Goal: Check status: Check status

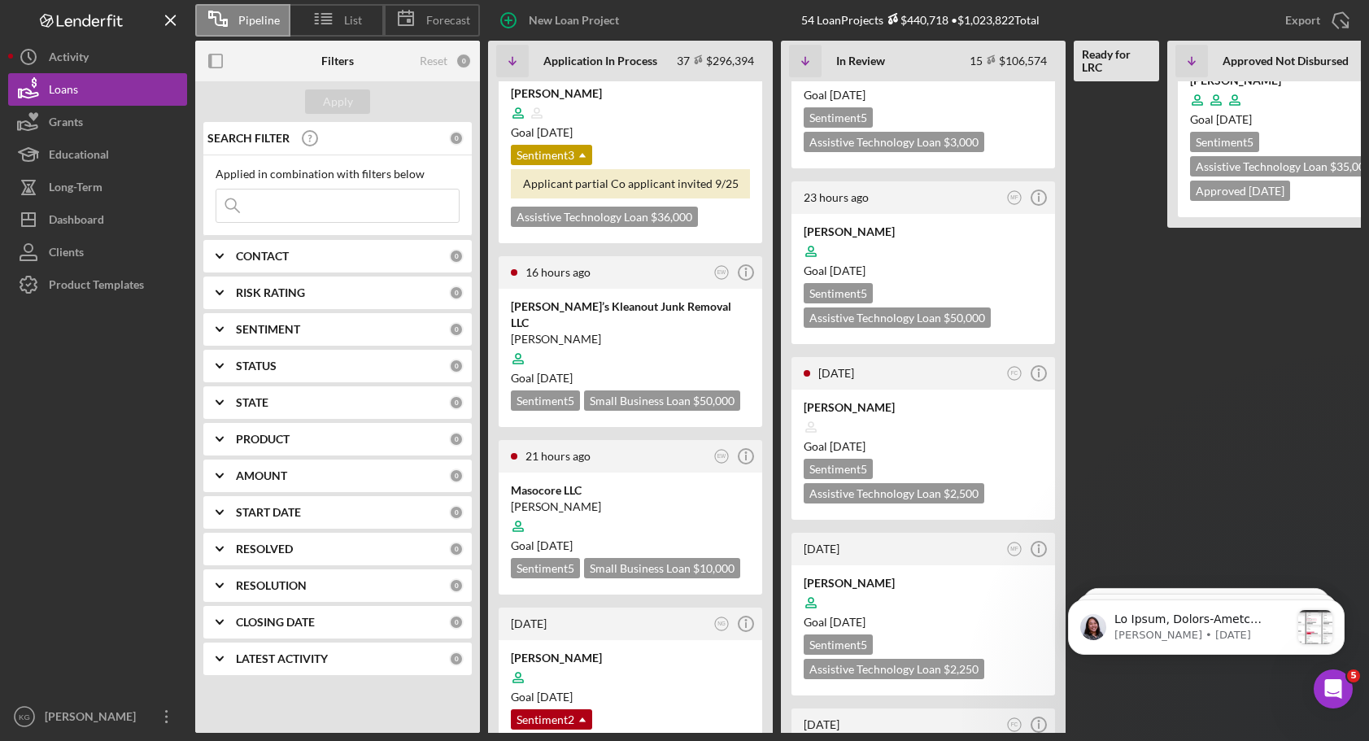
scroll to position [81, 0]
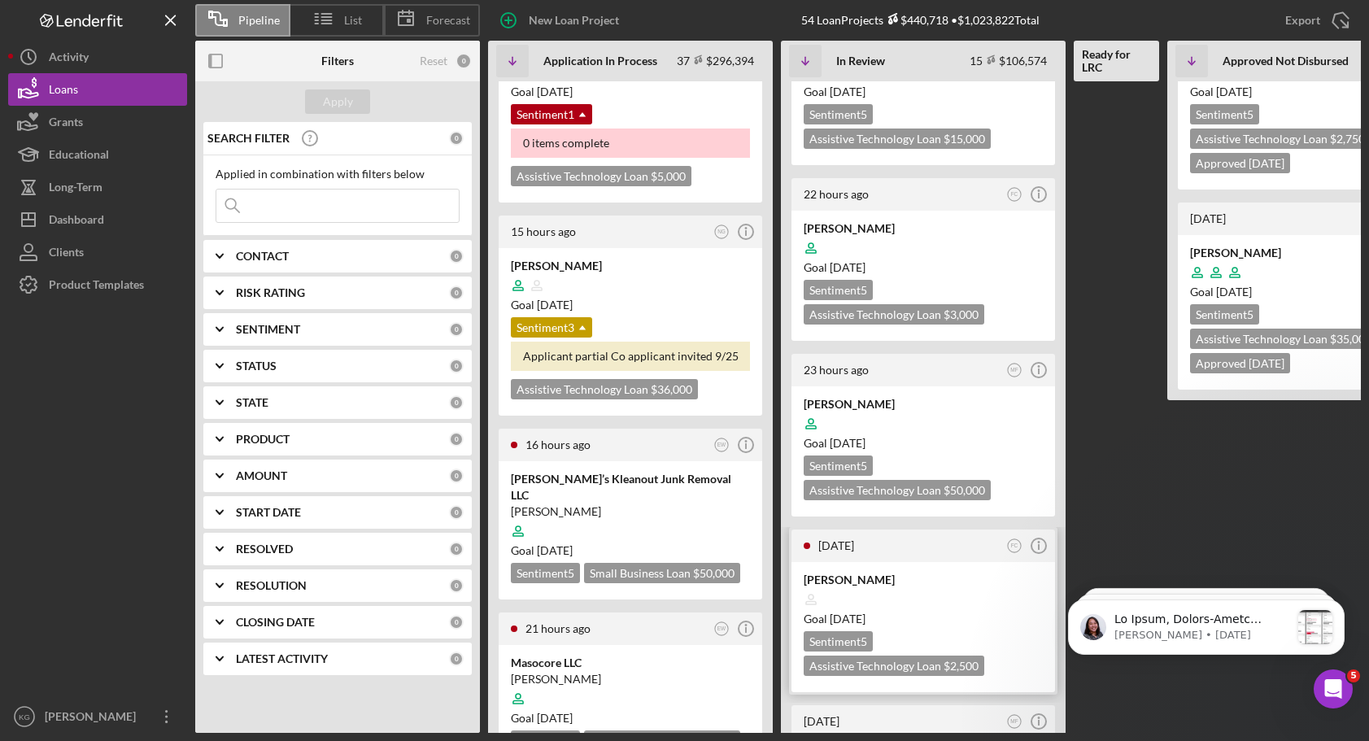
click at [974, 606] on div at bounding box center [923, 599] width 239 height 31
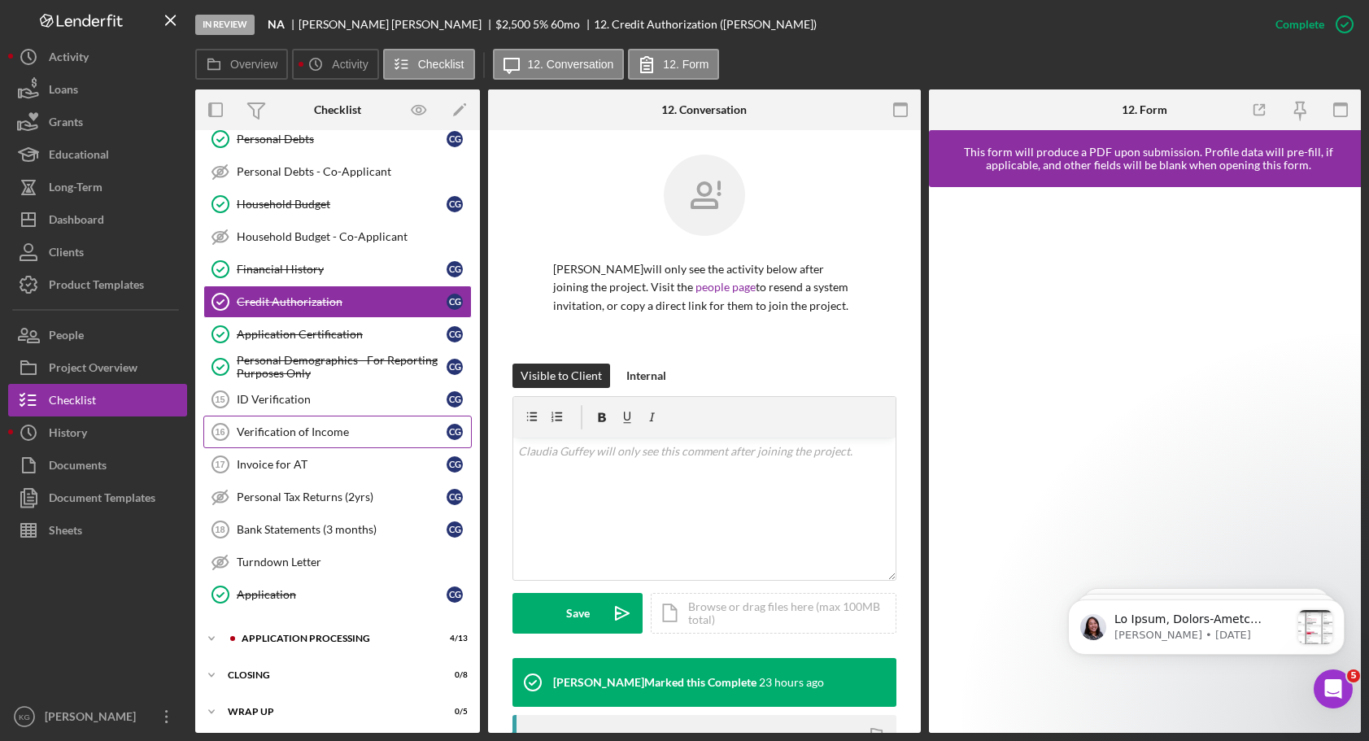
scroll to position [378, 0]
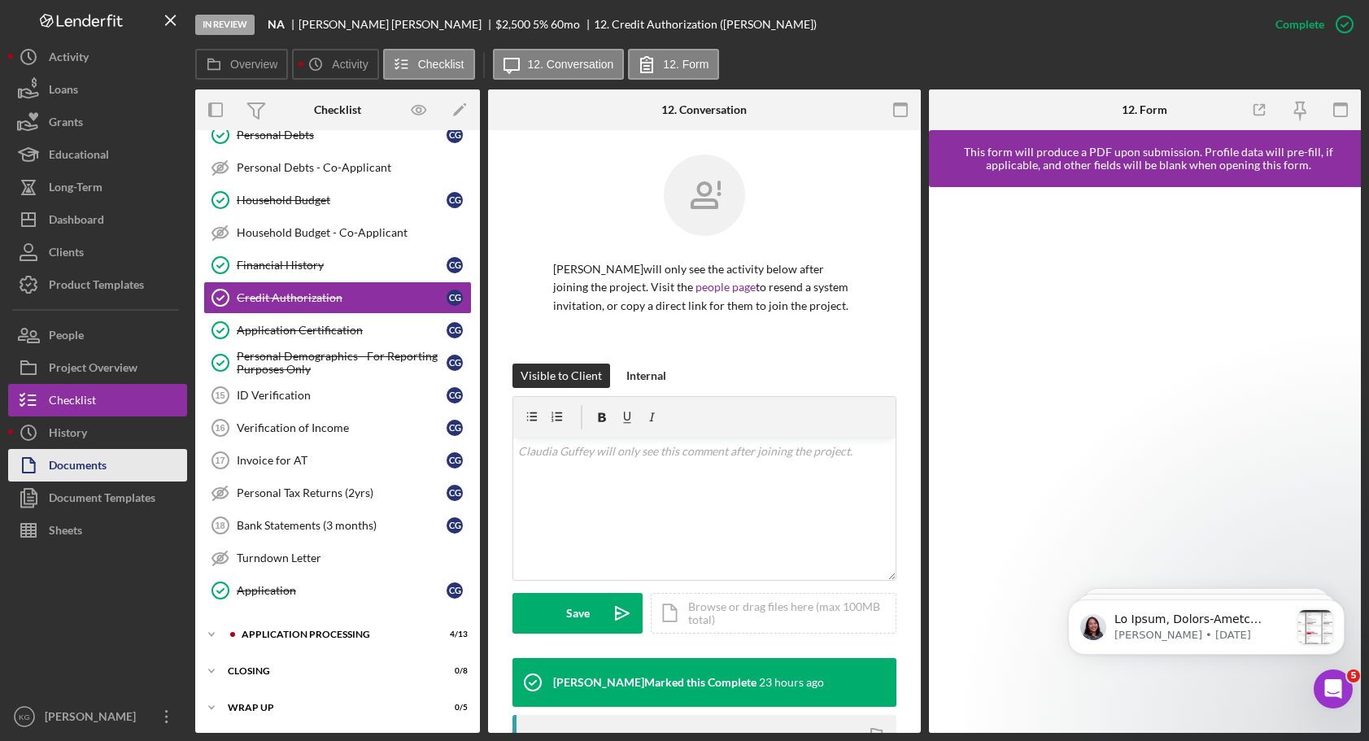
click at [65, 464] on div "Documents" at bounding box center [78, 467] width 58 height 37
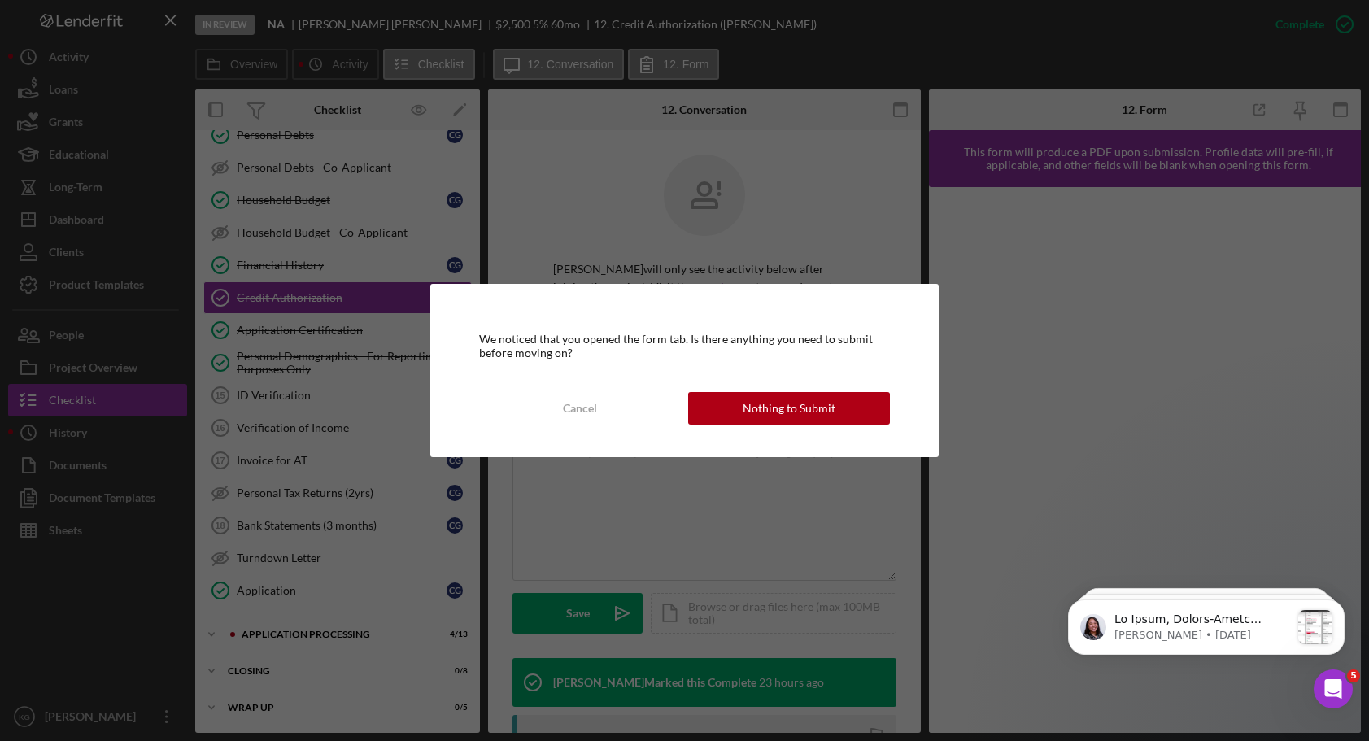
click at [750, 401] on div "Nothing to Submit" at bounding box center [789, 408] width 93 height 33
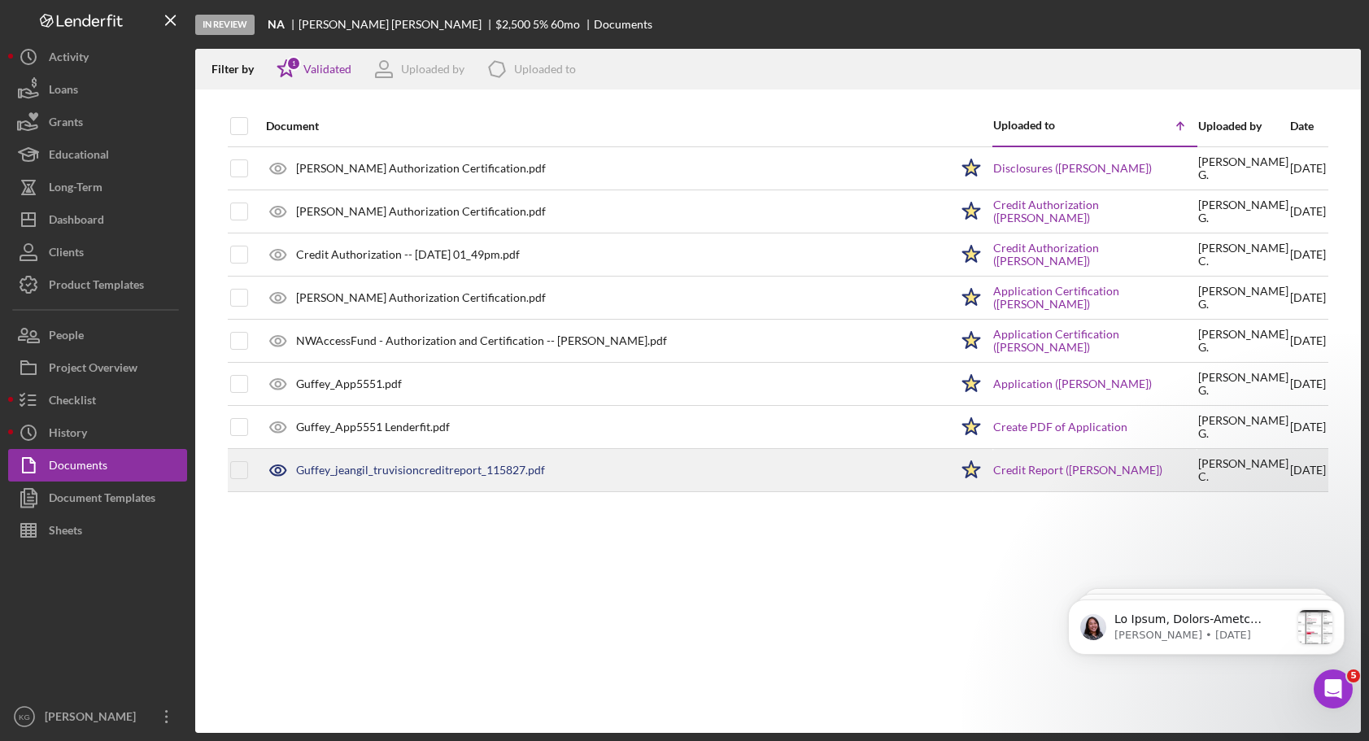
click at [421, 468] on div "Guffey_jeangil_truvisioncreditreport_115827.pdf" at bounding box center [420, 470] width 249 height 13
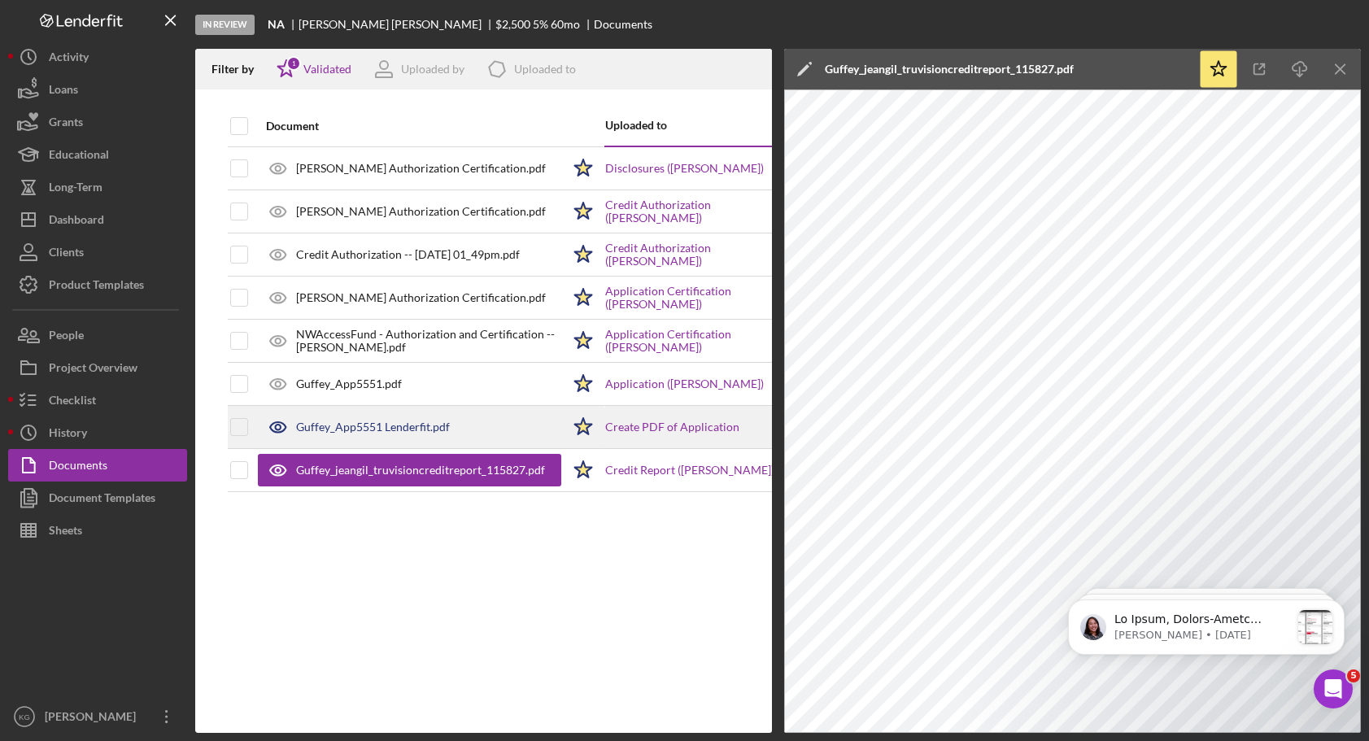
click at [394, 427] on div "Guffey_App5551 Lenderfit.pdf" at bounding box center [373, 426] width 154 height 13
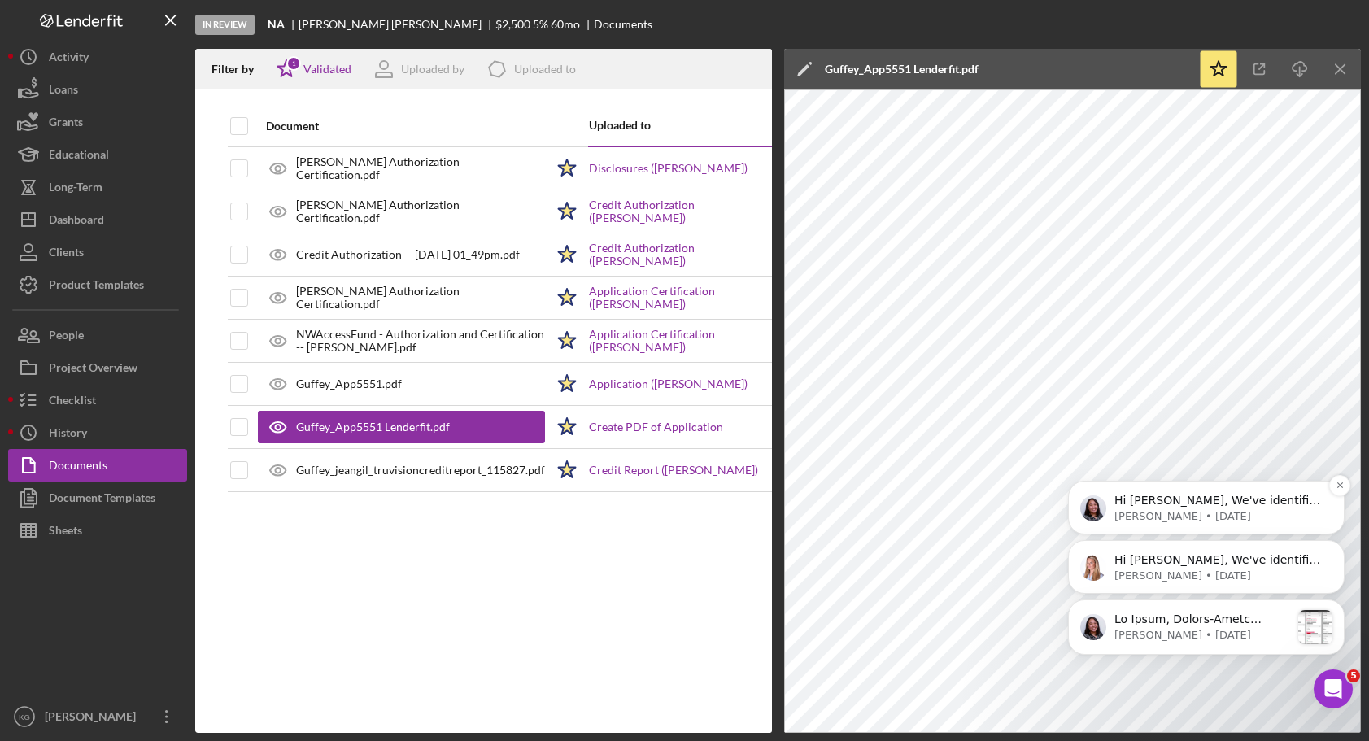
click at [1171, 503] on span "Hi [PERSON_NAME], We've identified a technical issue affecting the usage of our…" at bounding box center [1218, 581] width 209 height 175
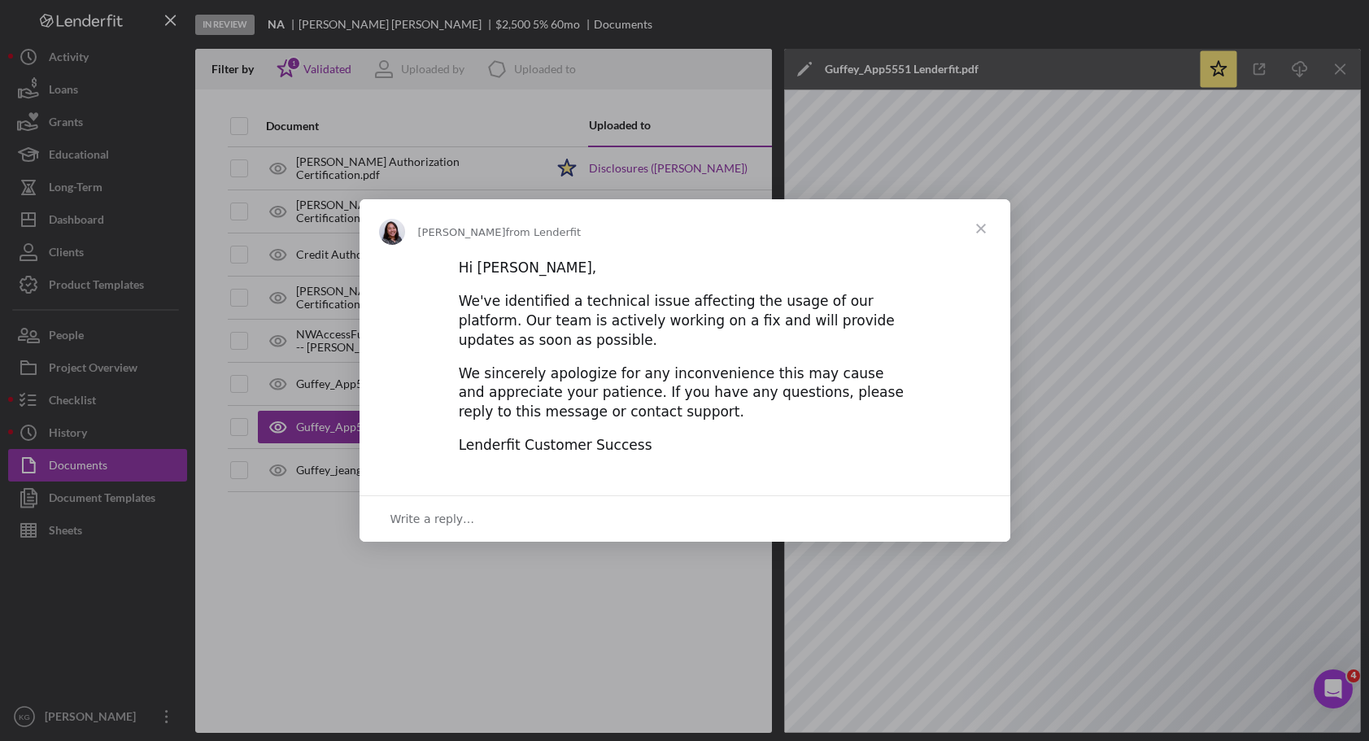
click at [979, 230] on span "Close" at bounding box center [981, 228] width 59 height 59
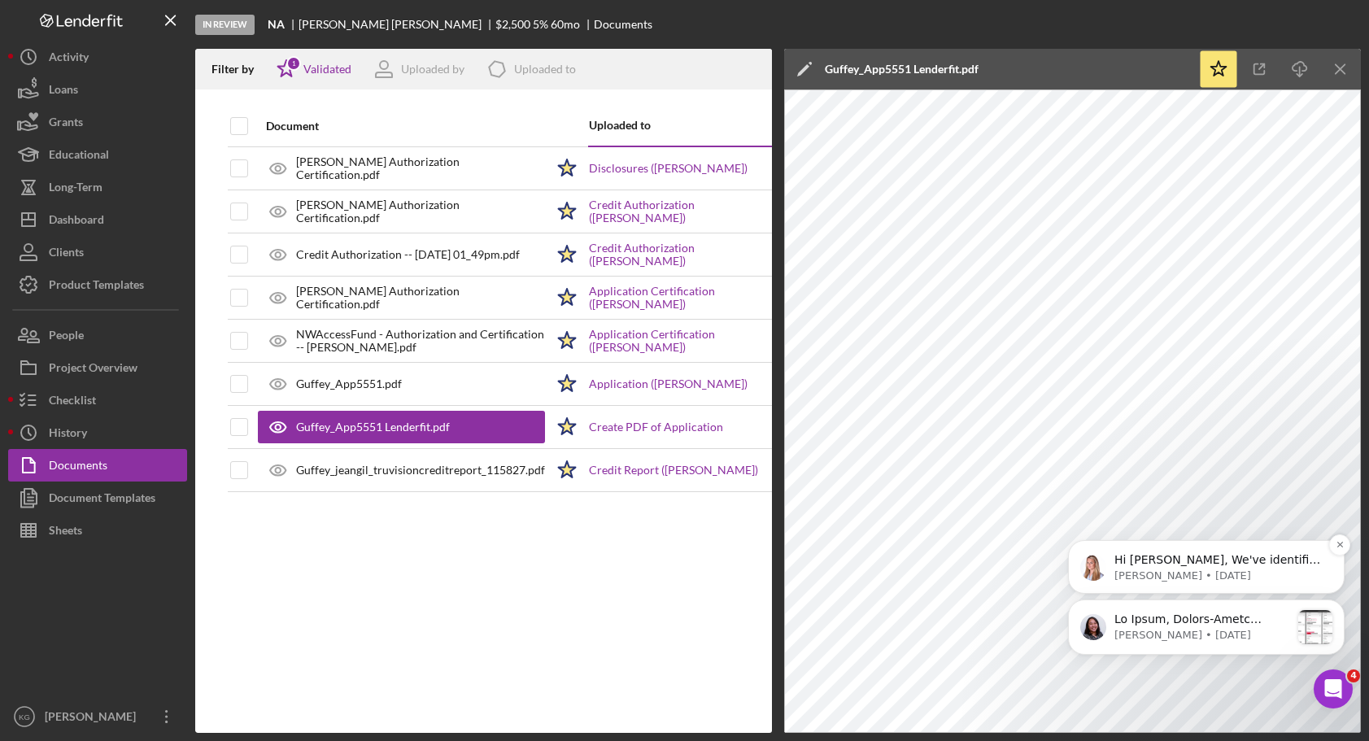
click at [1256, 564] on span "Hi [PERSON_NAME], We've identified the issue preventing access to certain proje…" at bounding box center [1218, 672] width 209 height 239
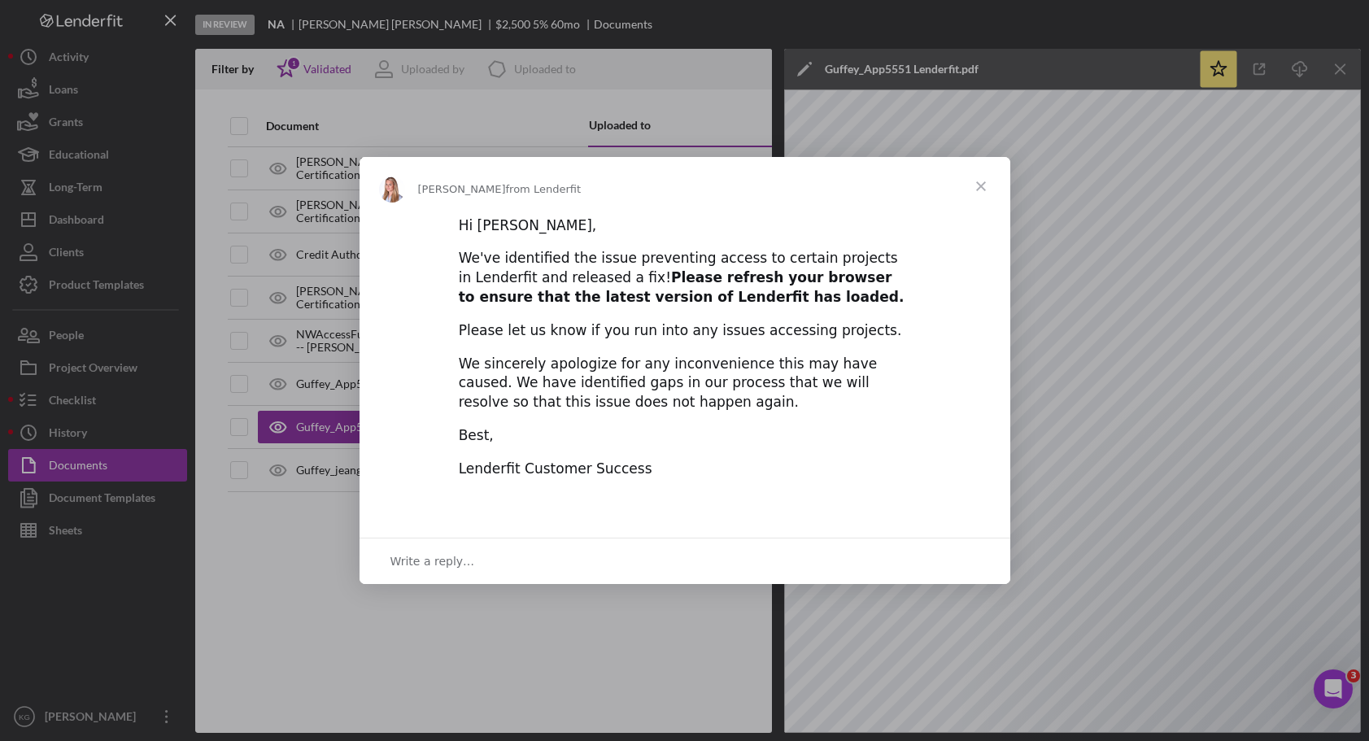
click at [978, 185] on span "Close" at bounding box center [981, 186] width 59 height 59
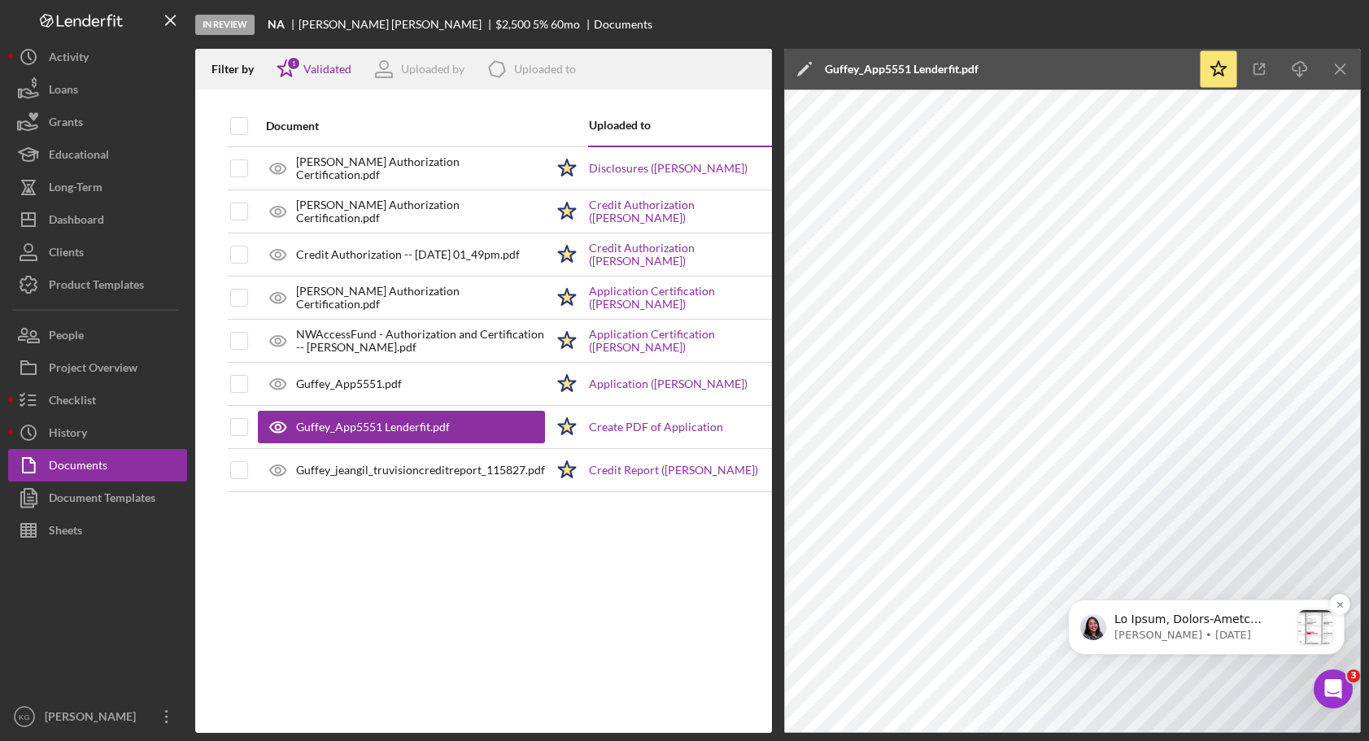
click at [1206, 635] on p "[PERSON_NAME] • [DATE]" at bounding box center [1202, 635] width 176 height 15
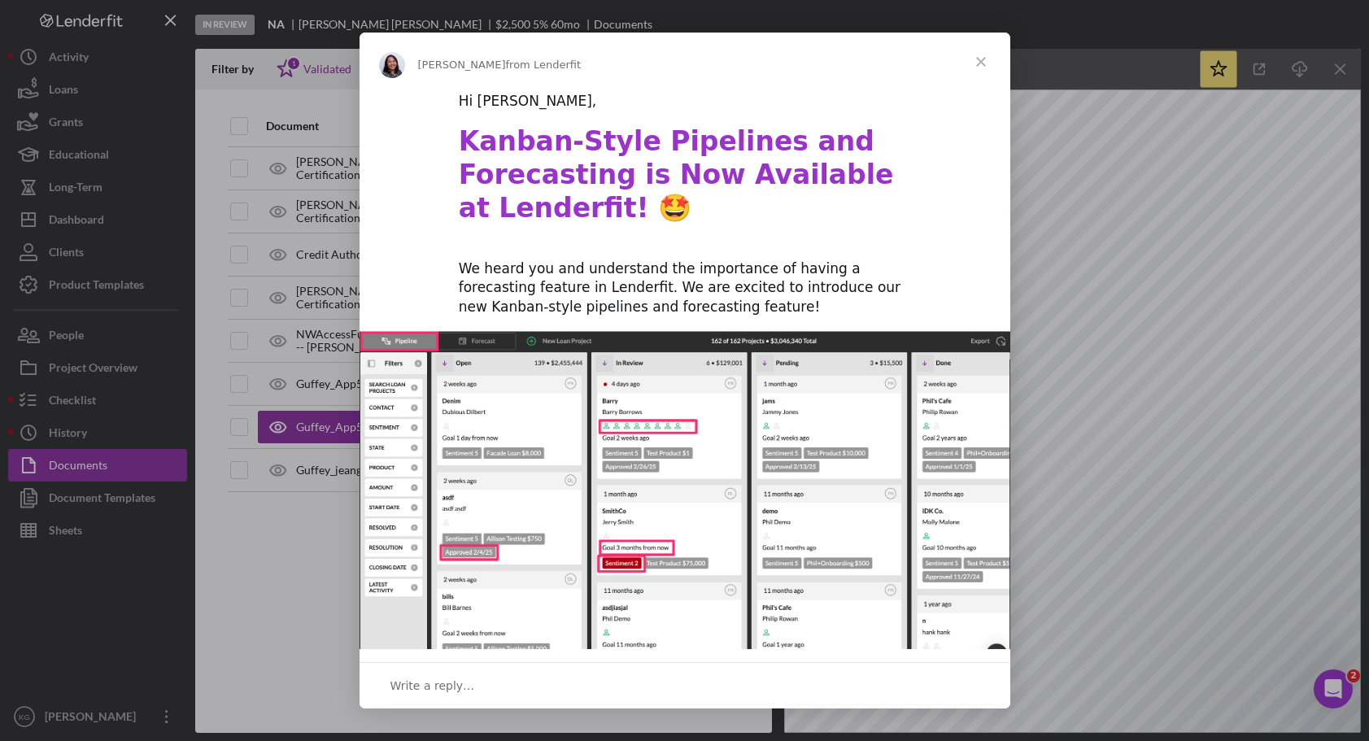
click at [977, 60] on span "Close" at bounding box center [981, 62] width 59 height 59
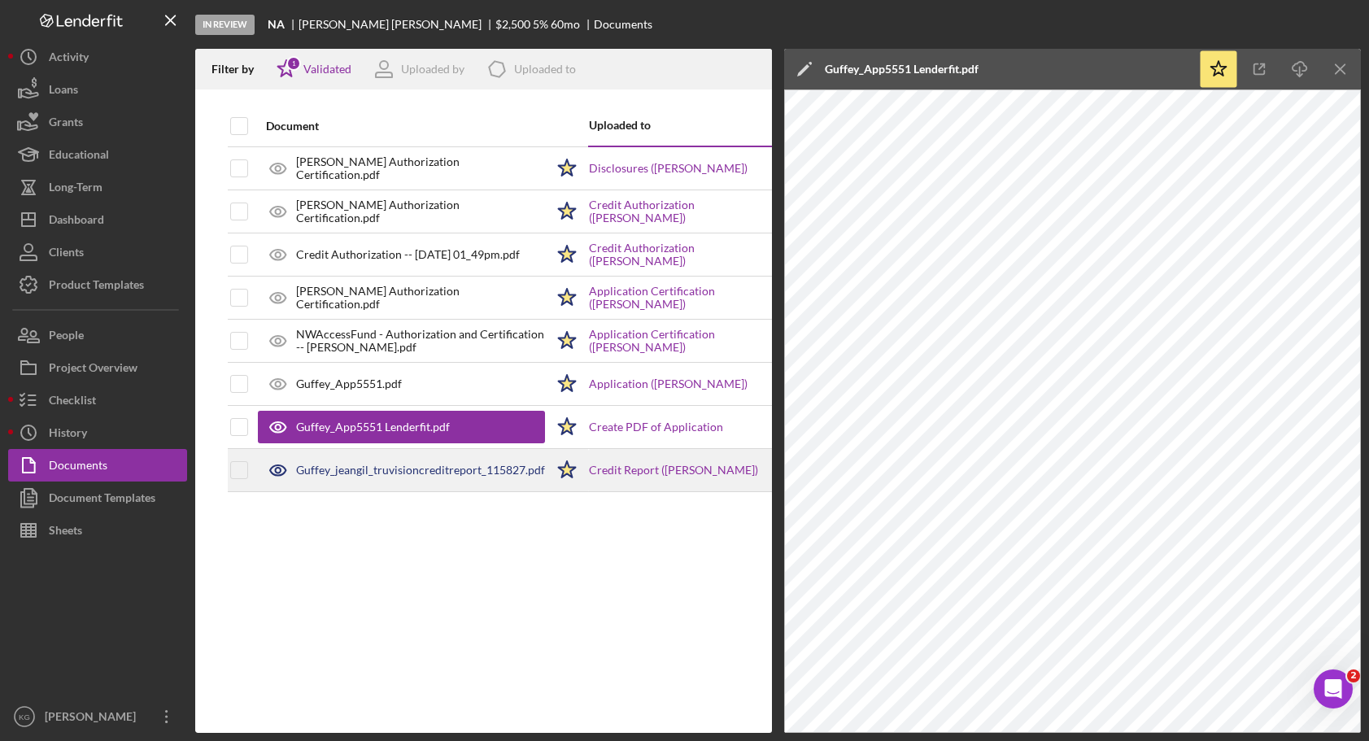
click at [431, 469] on div "Guffey_jeangil_truvisioncreditreport_115827.pdf" at bounding box center [420, 470] width 249 height 13
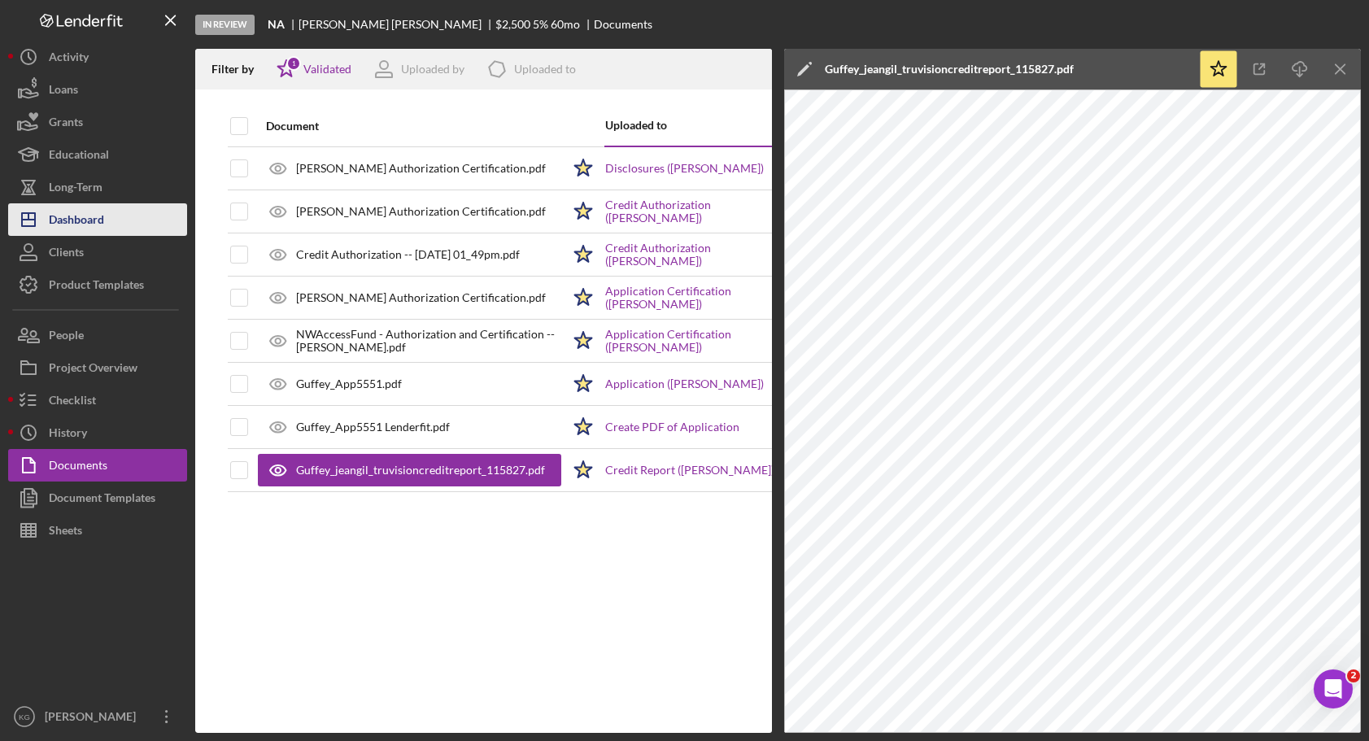
click at [62, 214] on div "Dashboard" at bounding box center [76, 221] width 55 height 37
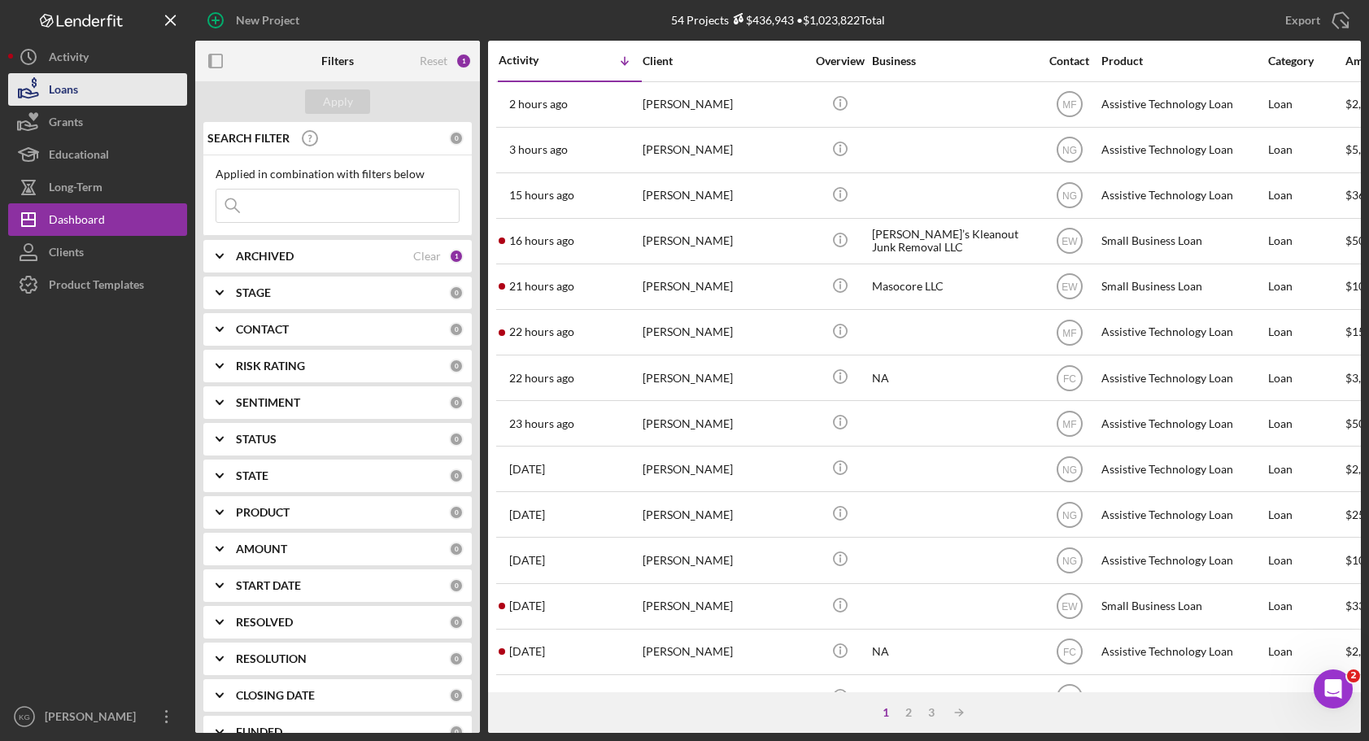
click at [62, 91] on div "Loans" at bounding box center [63, 91] width 29 height 37
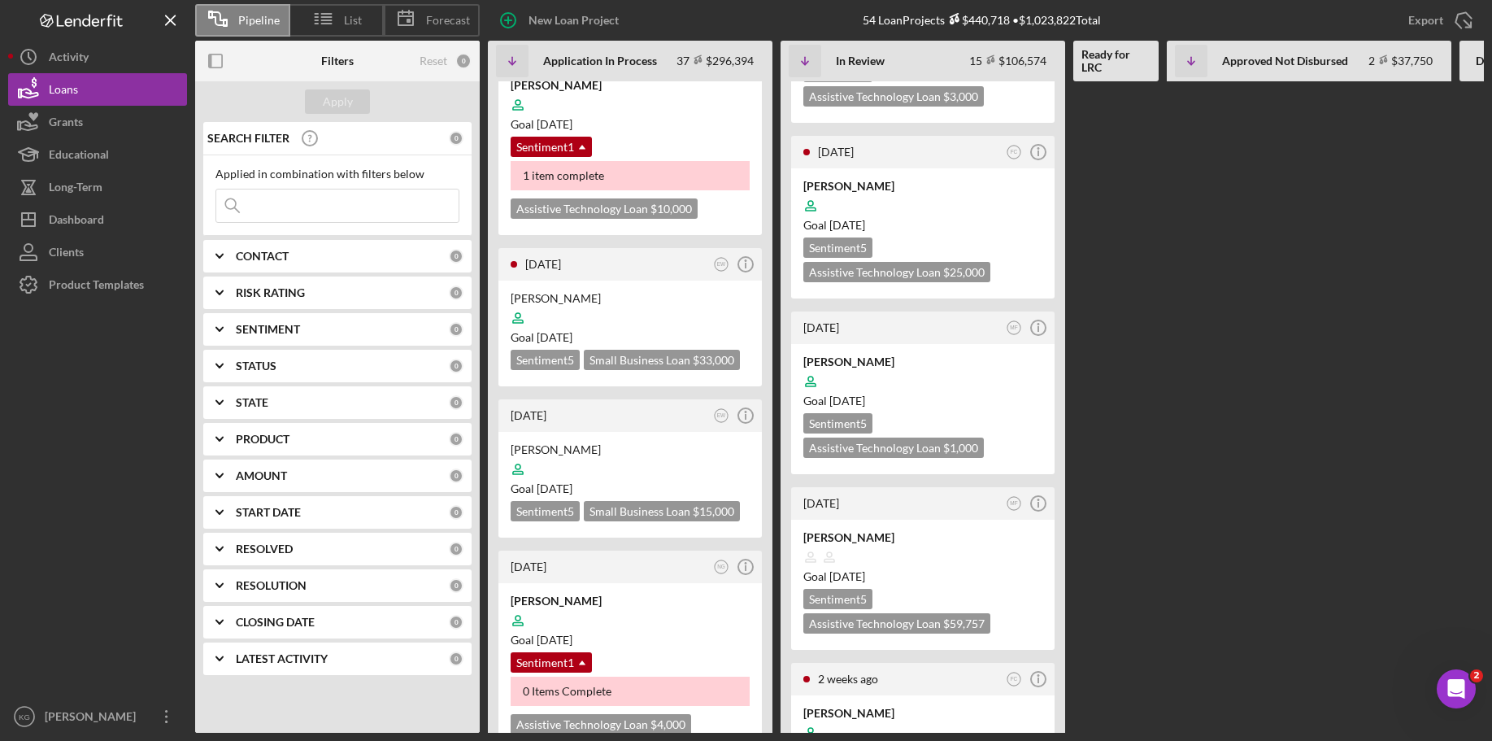
scroll to position [1301, 0]
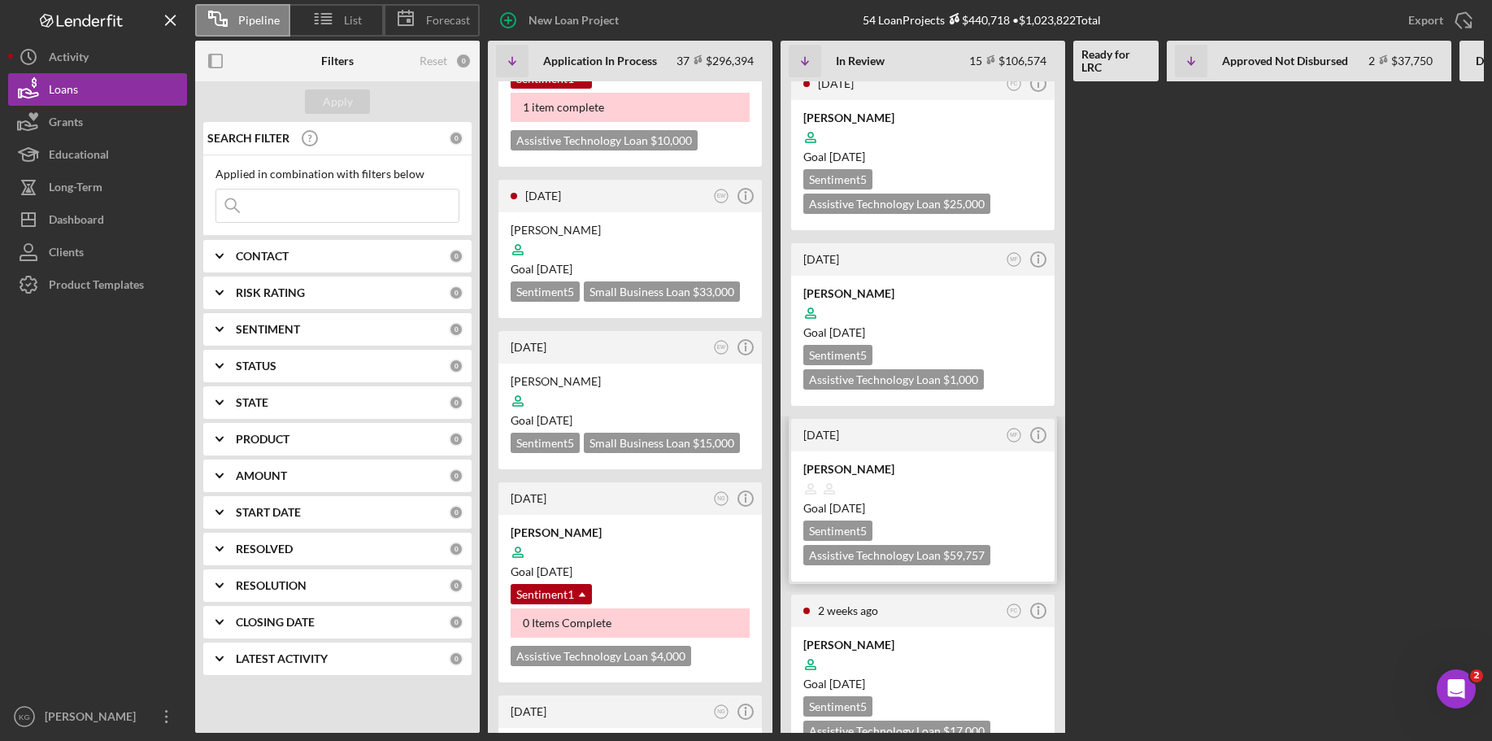
click at [991, 473] on div at bounding box center [923, 488] width 239 height 31
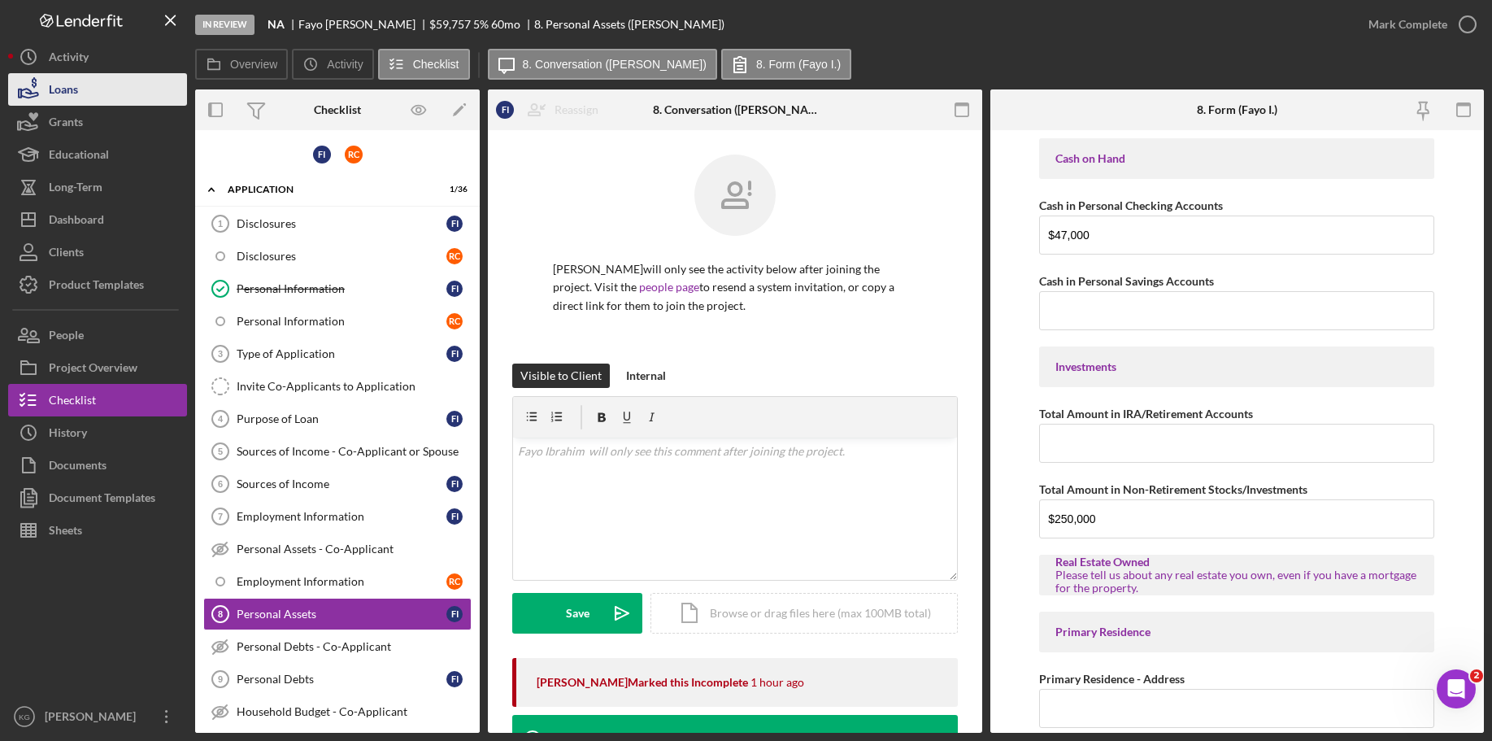
click at [66, 88] on div "Loans" at bounding box center [63, 91] width 29 height 37
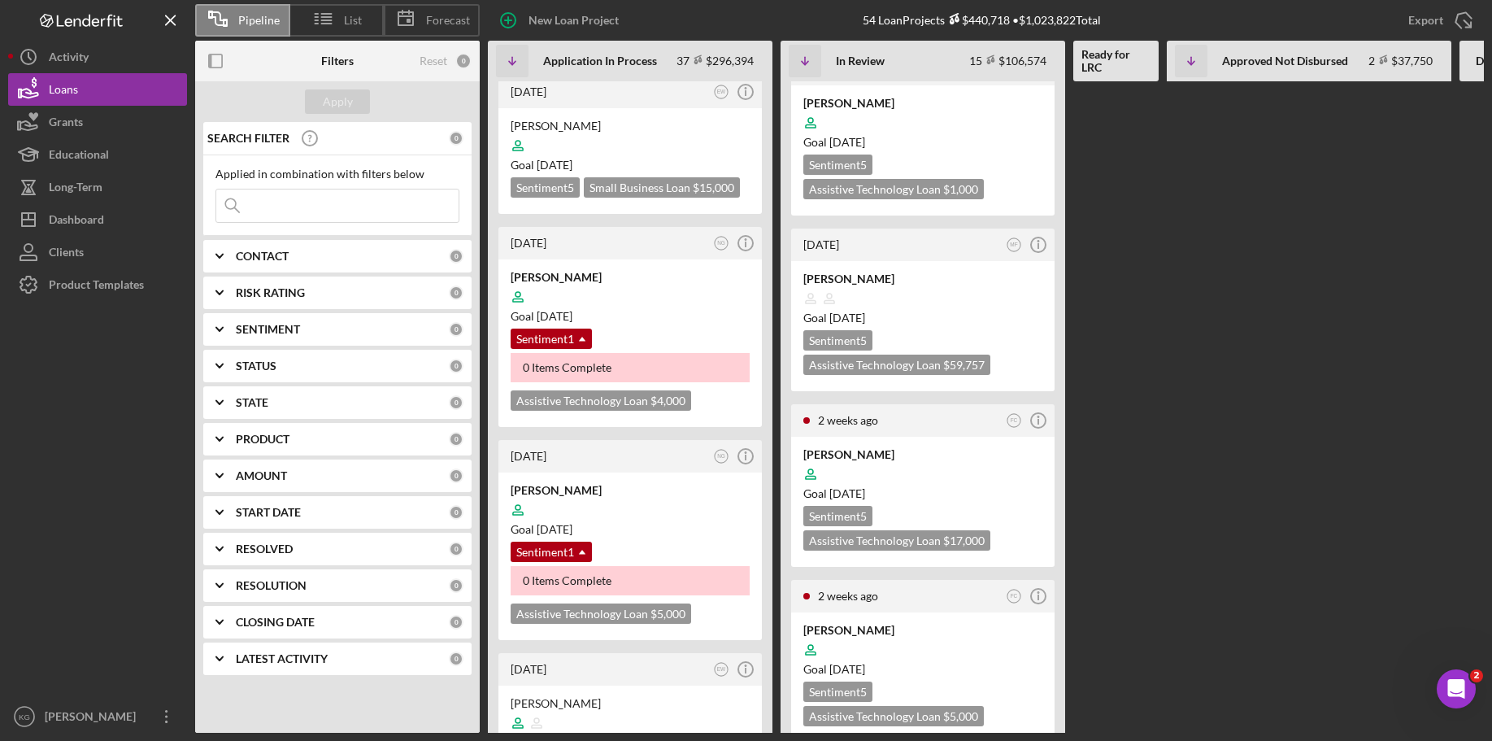
scroll to position [1627, 0]
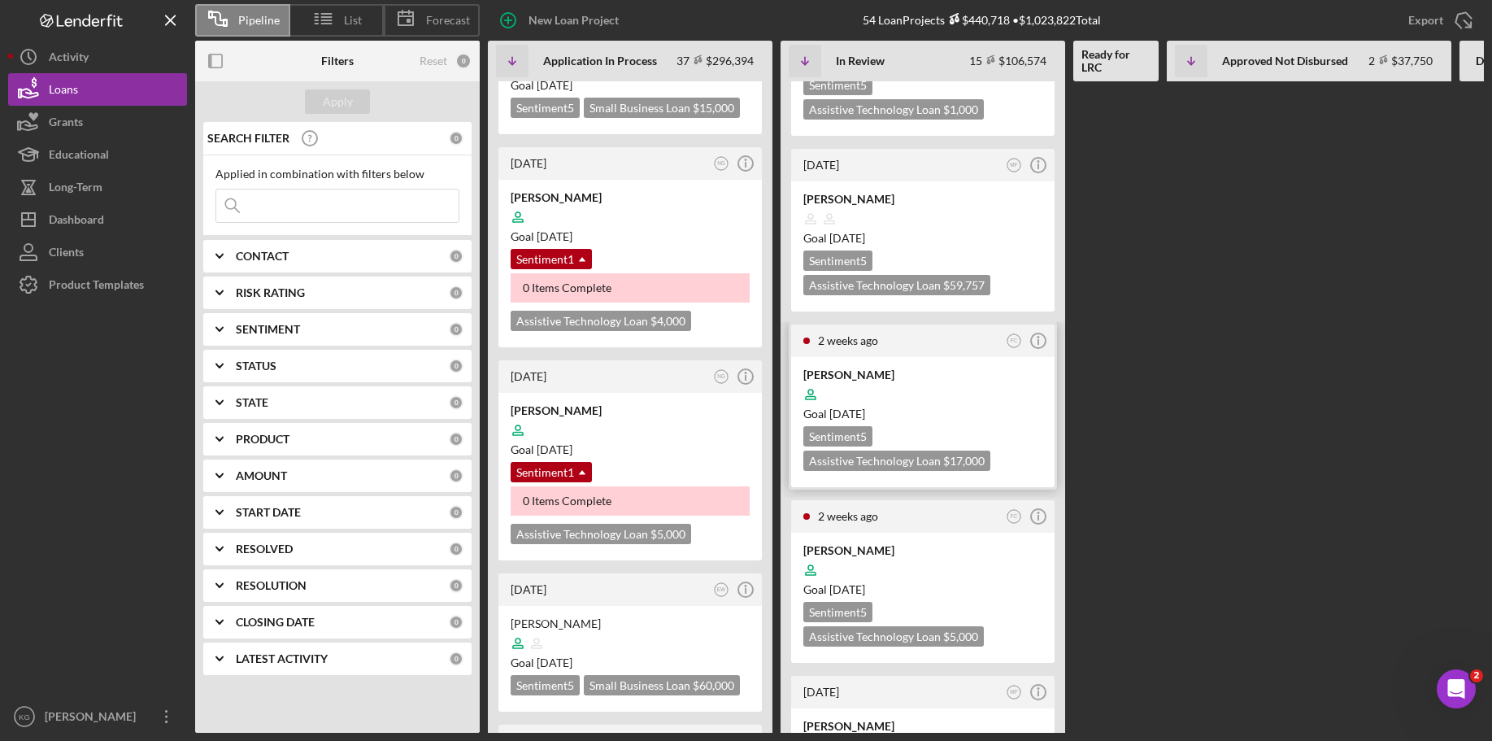
click at [1025, 379] on div at bounding box center [923, 394] width 239 height 31
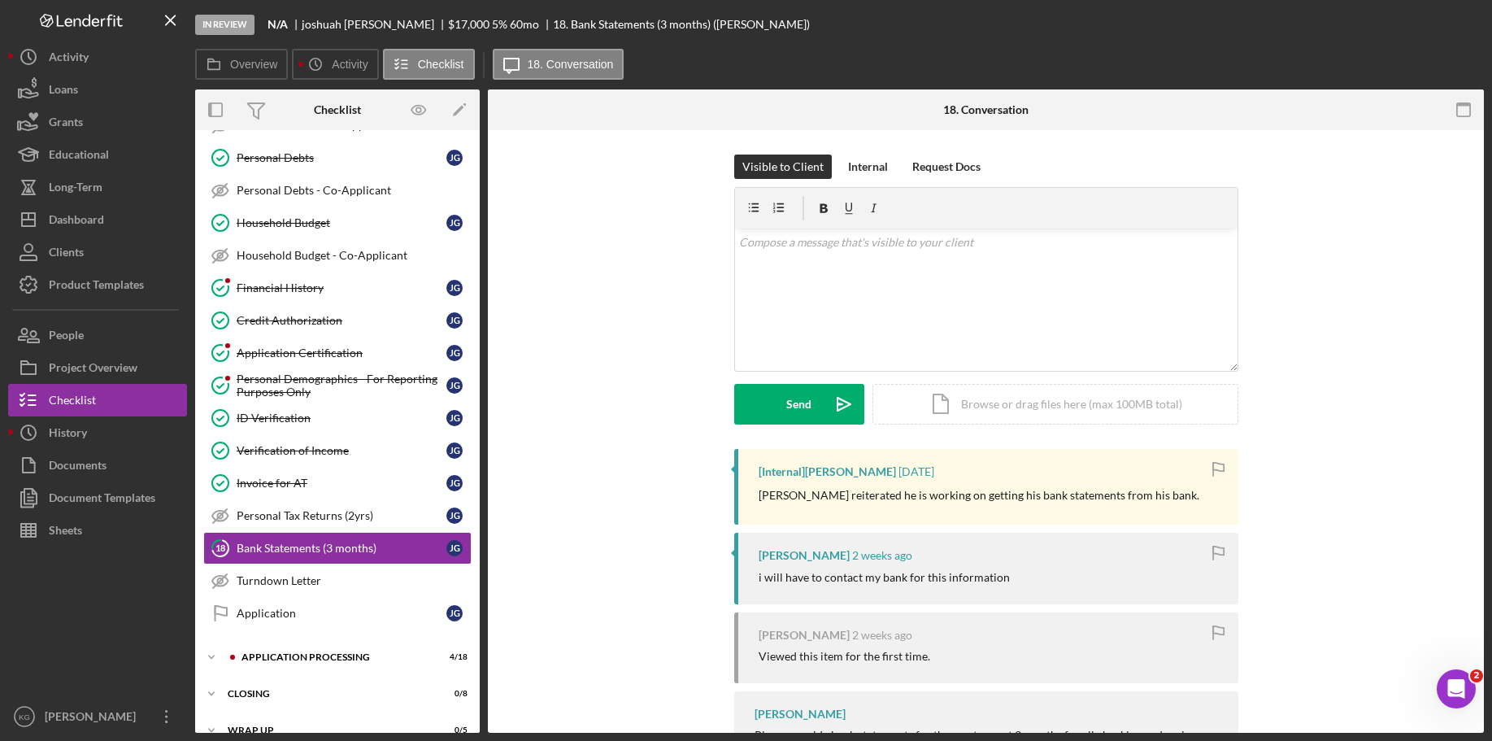
scroll to position [377, 0]
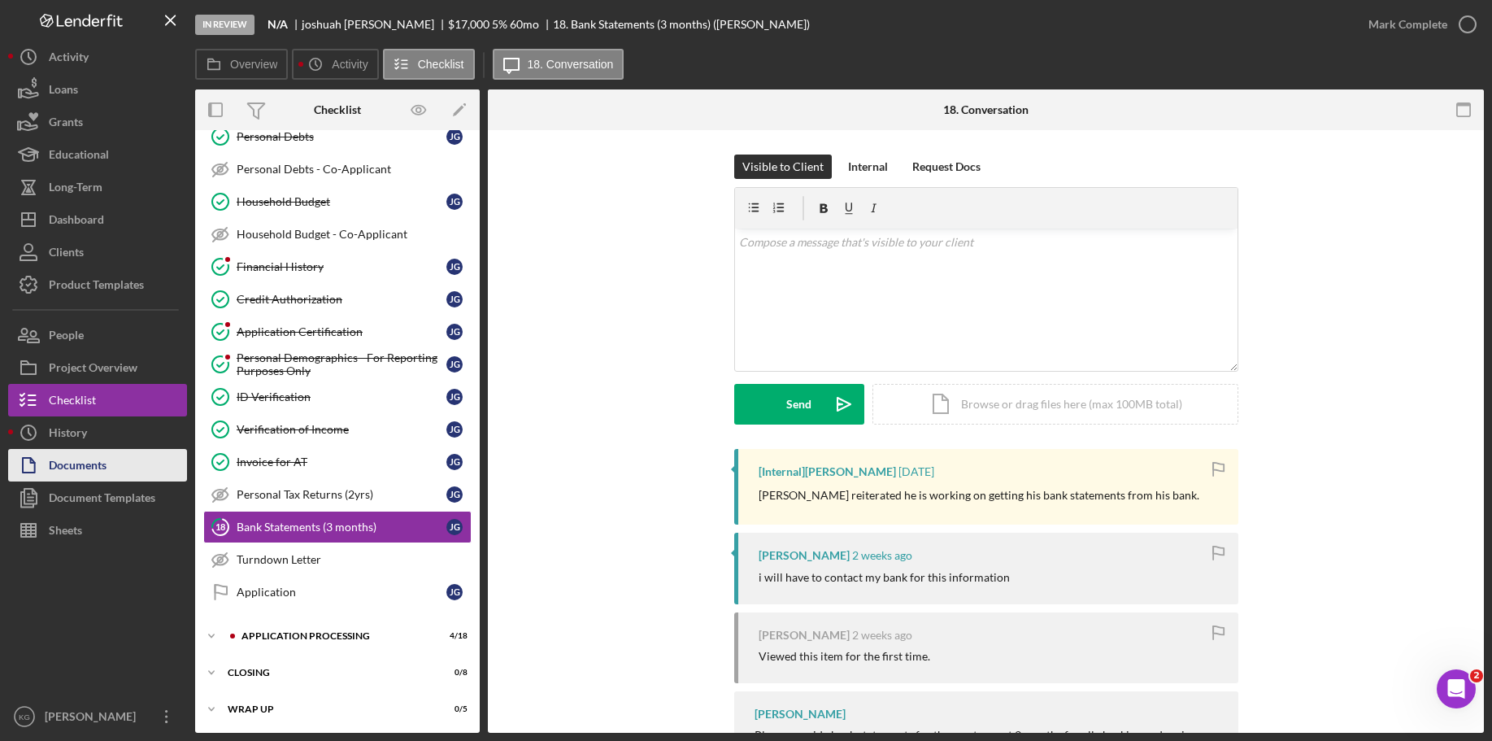
click at [85, 463] on div "Documents" at bounding box center [78, 467] width 58 height 37
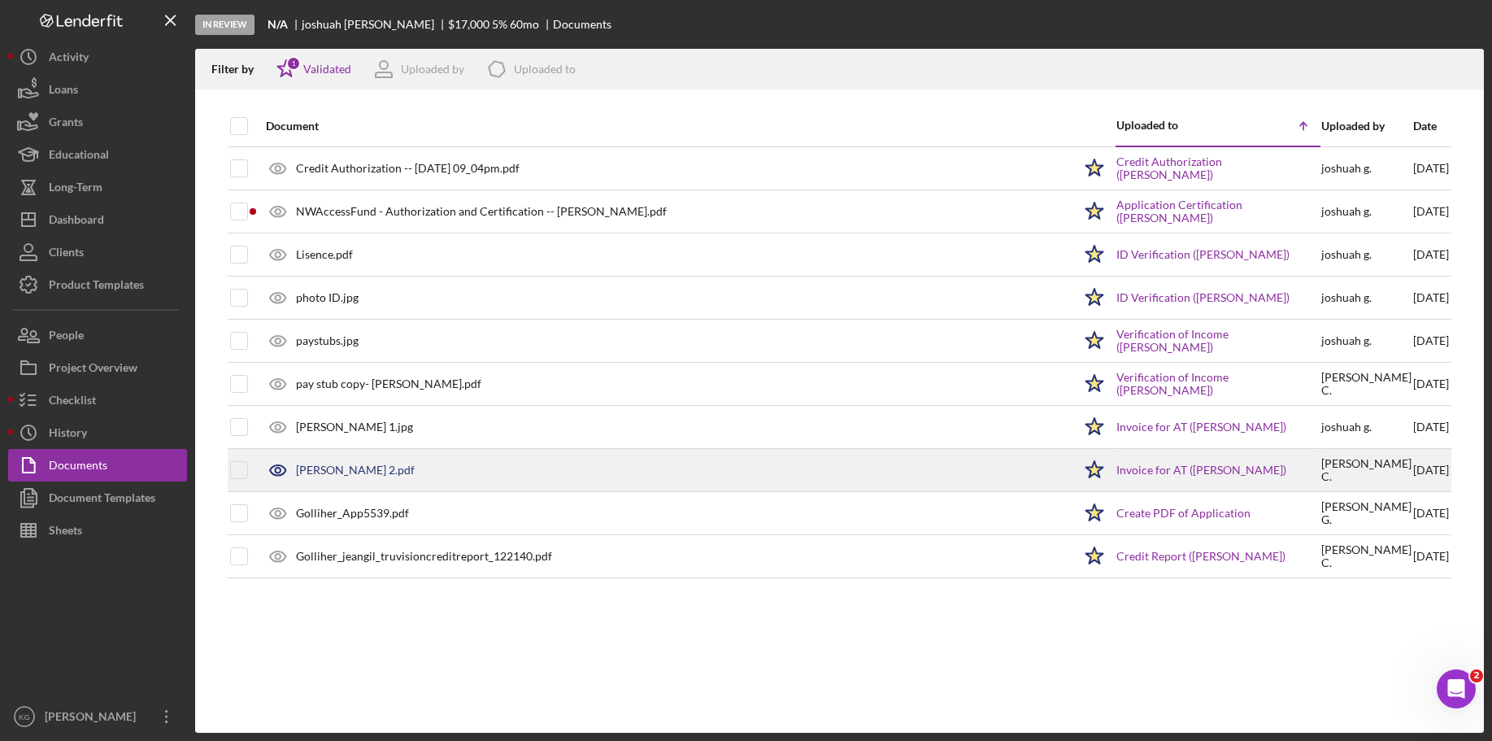
click at [402, 470] on div "[PERSON_NAME] 2.pdf" at bounding box center [355, 470] width 119 height 13
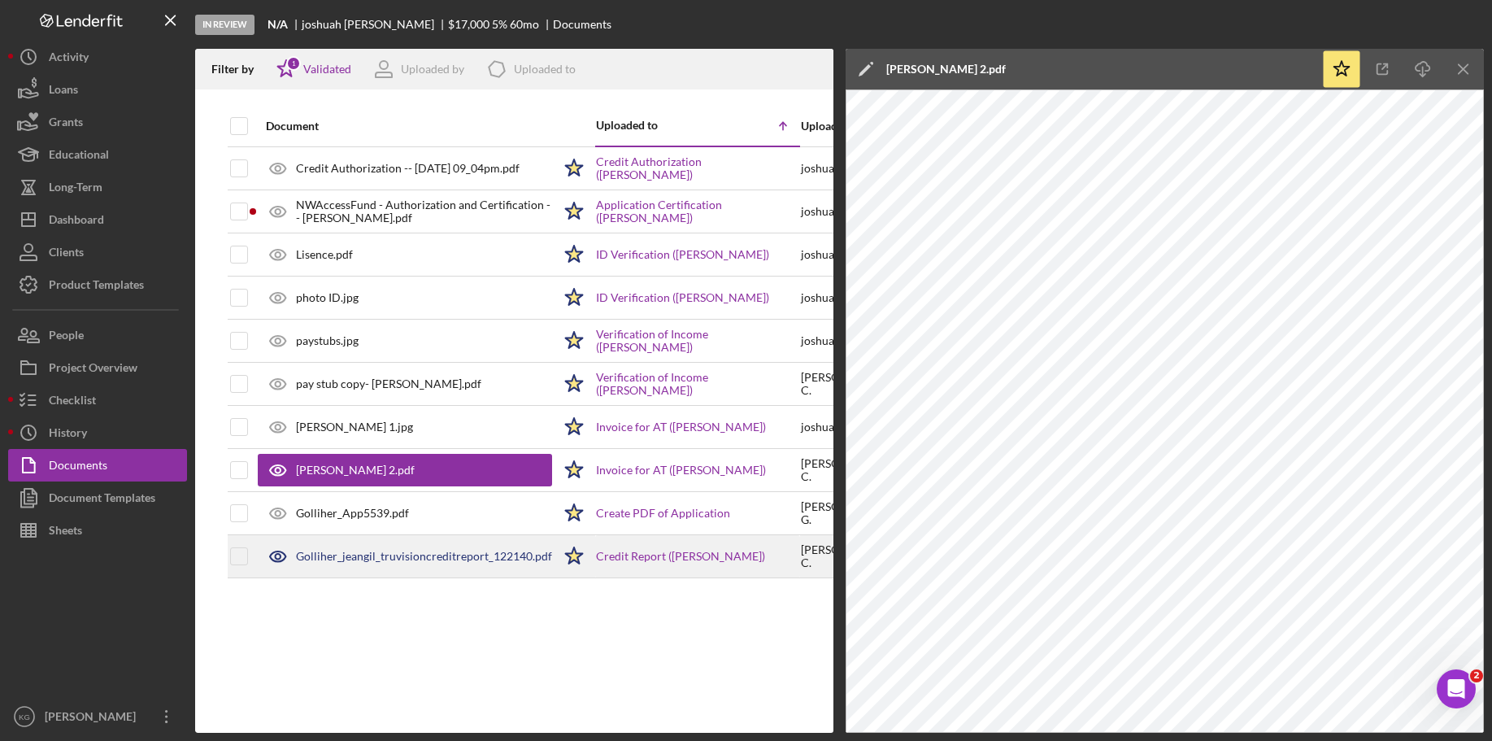
click at [347, 551] on div "Golliher_jeangil_truvisioncreditreport_122140.pdf" at bounding box center [424, 556] width 256 height 13
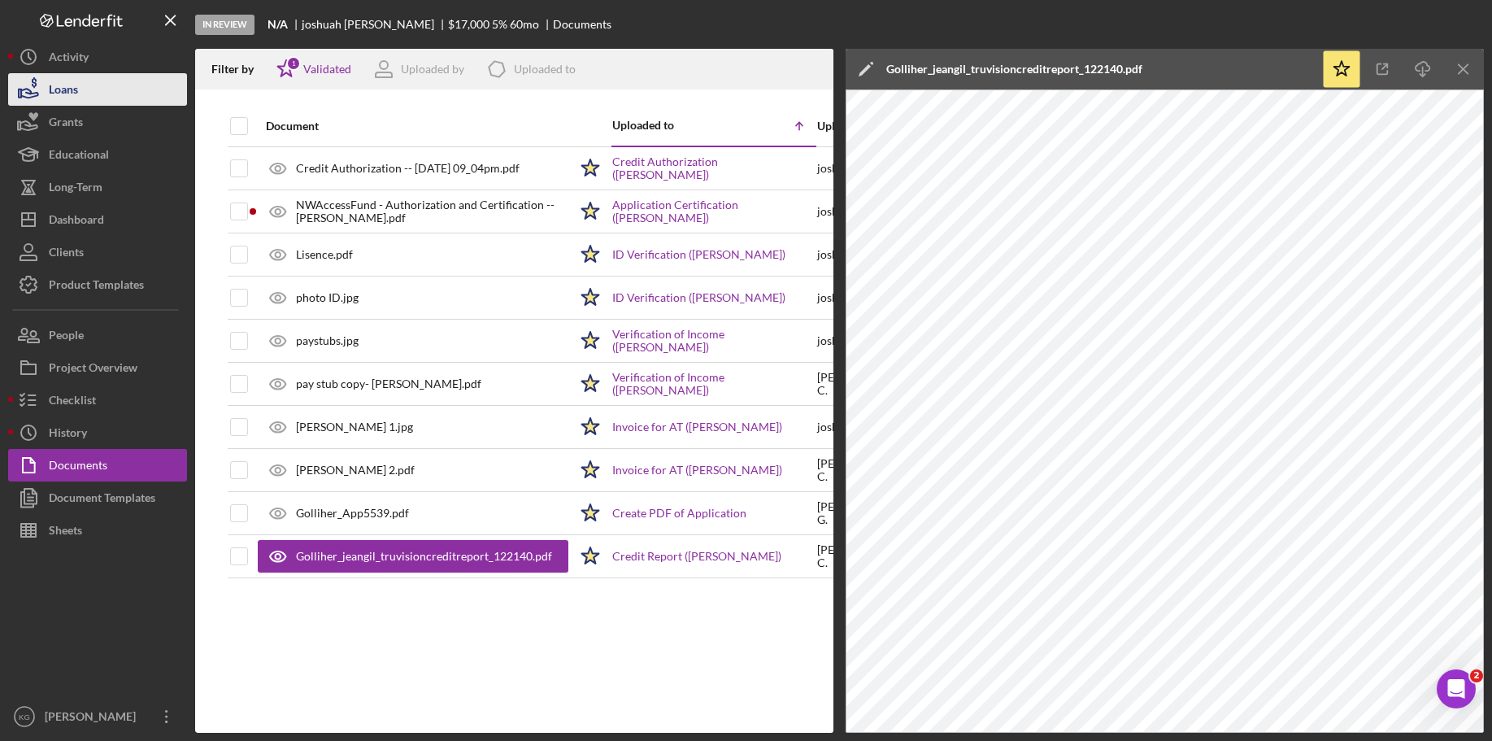
click at [85, 90] on button "Loans" at bounding box center [97, 89] width 179 height 33
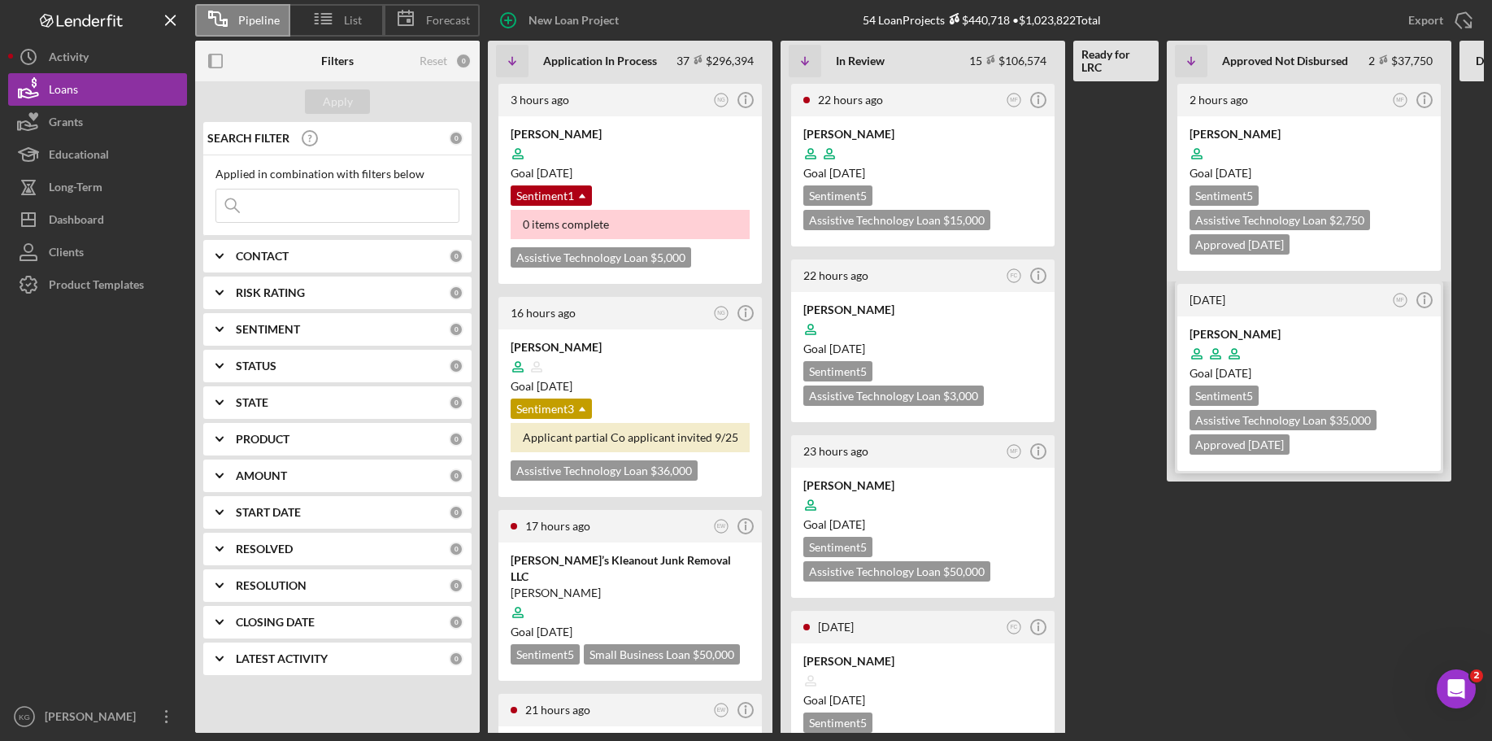
click at [1368, 351] on div at bounding box center [1309, 353] width 239 height 31
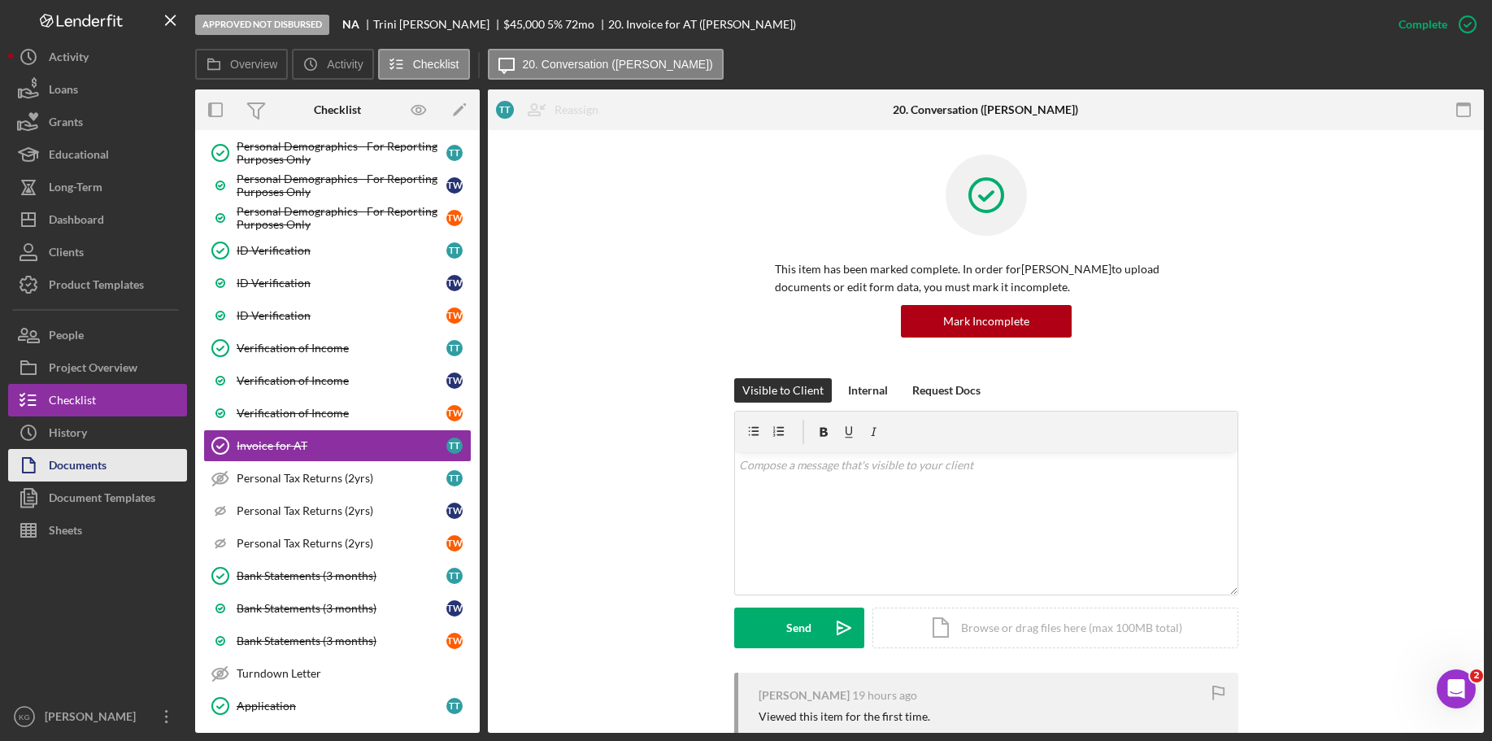
scroll to position [1158, 0]
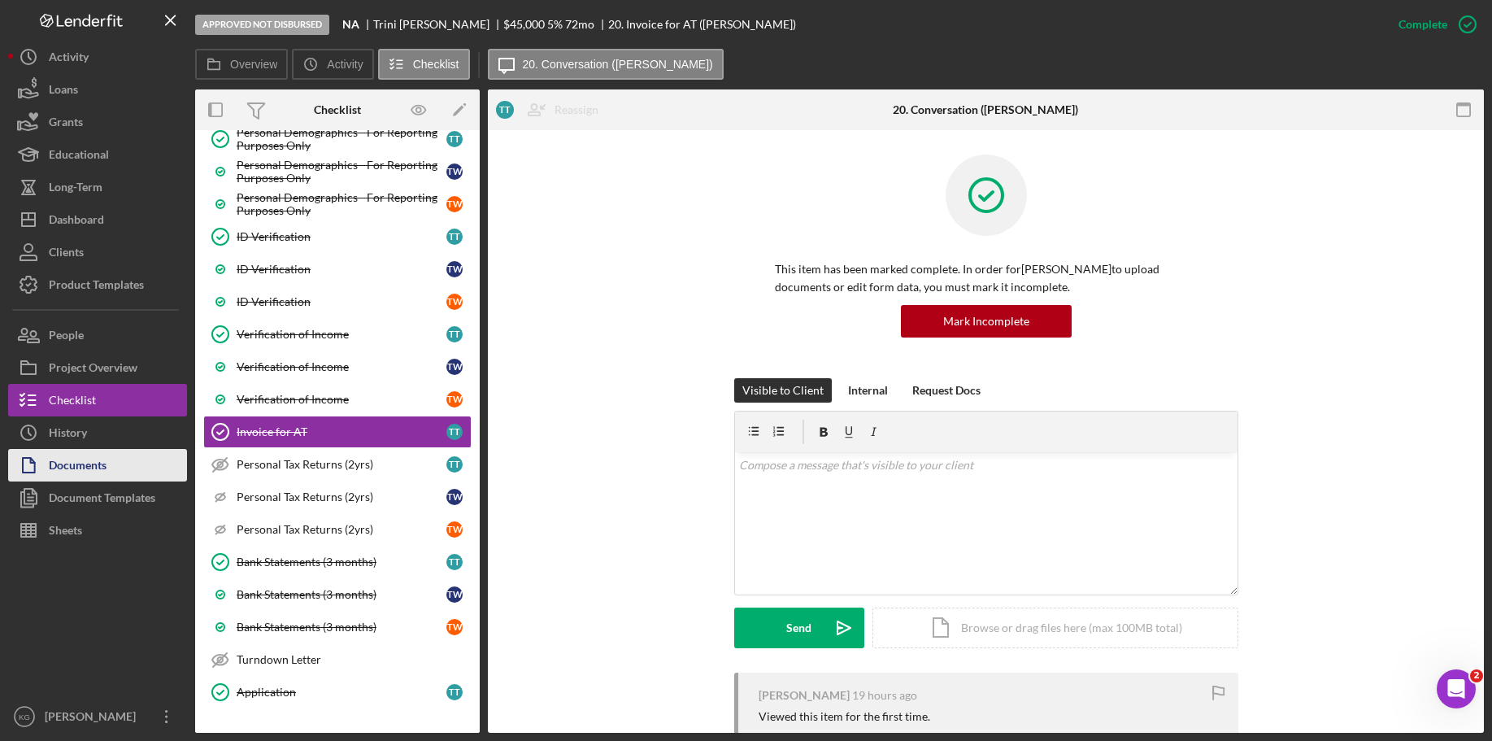
click at [69, 466] on div "Documents" at bounding box center [78, 467] width 58 height 37
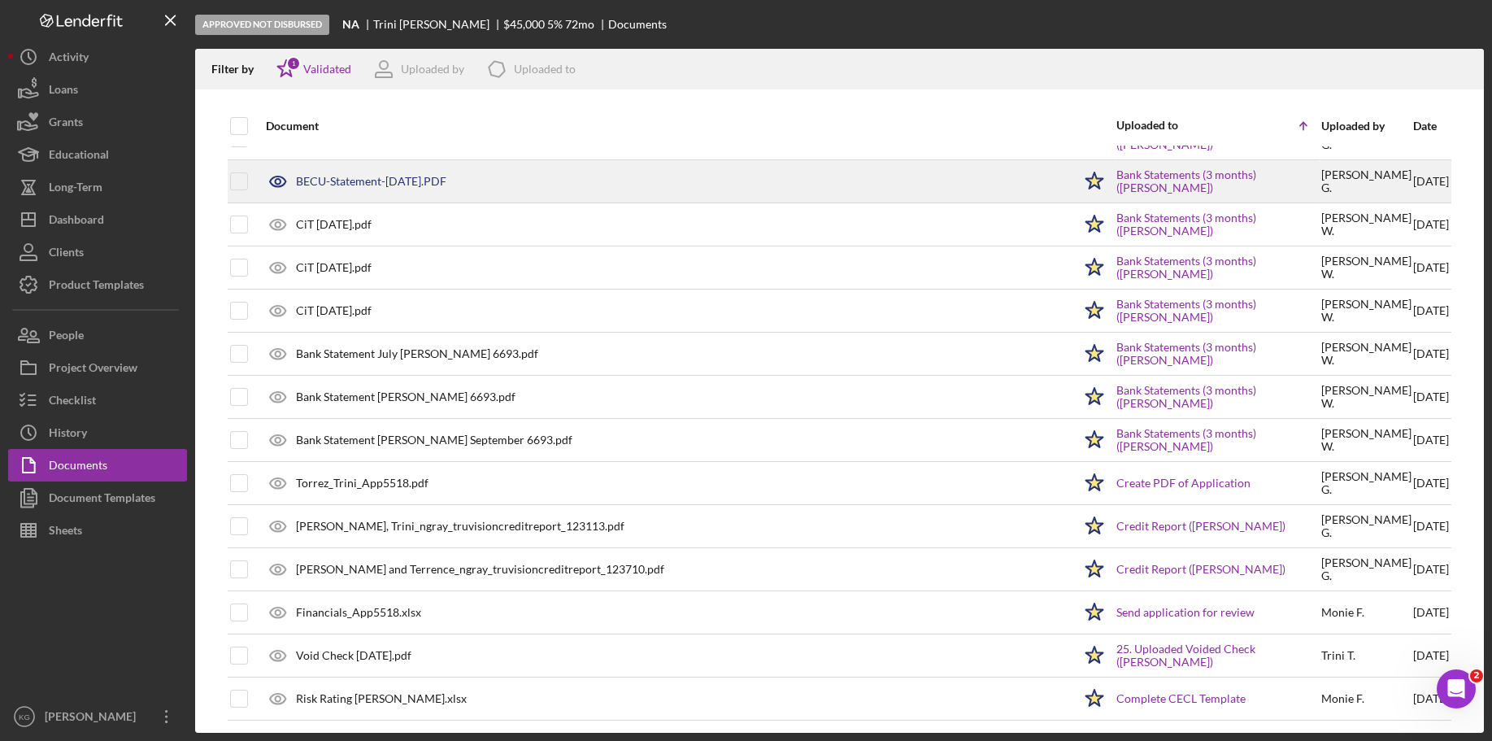
scroll to position [724, 0]
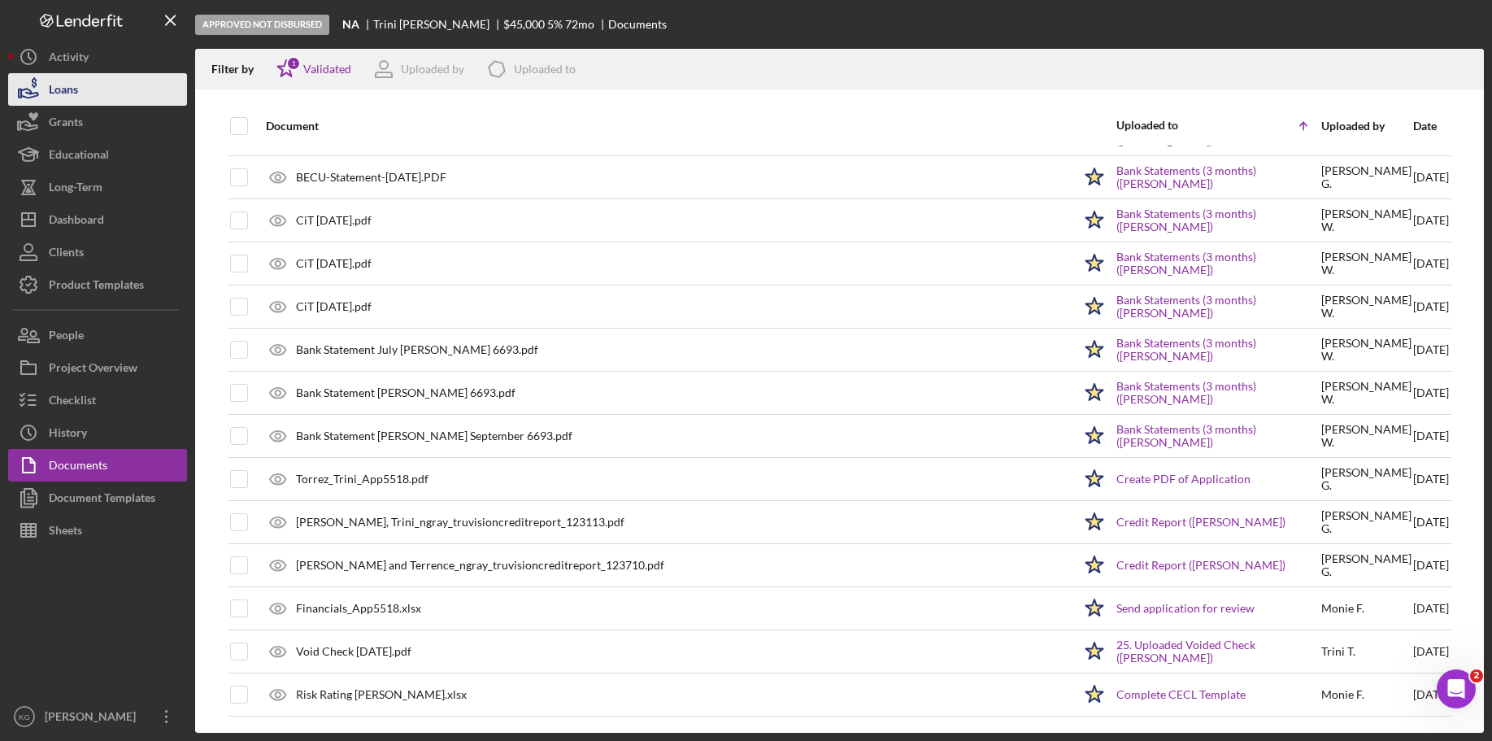
click at [89, 87] on button "Loans" at bounding box center [97, 89] width 179 height 33
